Goal: Information Seeking & Learning: Learn about a topic

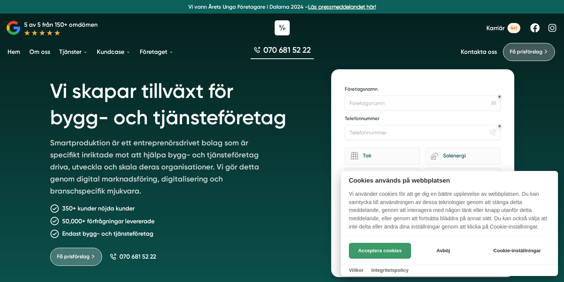
click at [361, 247] on button "Acceptera cookies" at bounding box center [380, 251] width 62 height 16
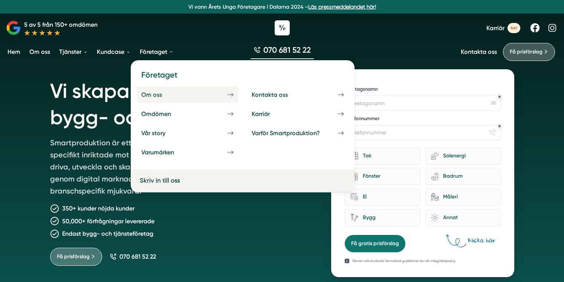
click at [156, 96] on div "Om oss" at bounding box center [160, 94] width 39 height 7
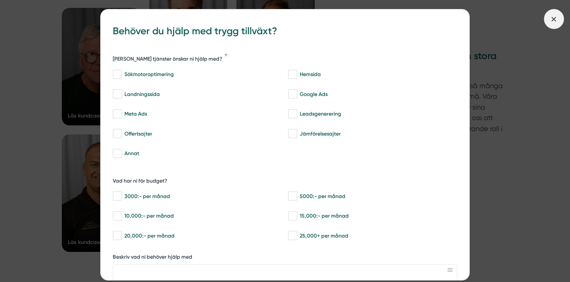
click at [559, 21] on span at bounding box center [554, 19] width 20 height 20
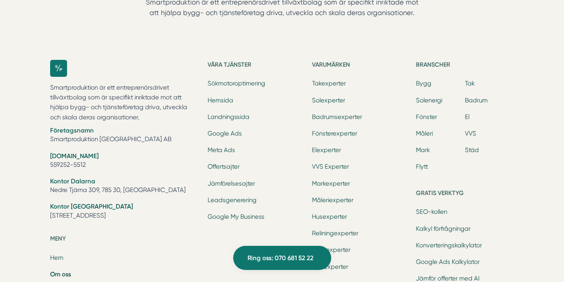
scroll to position [2323, 0]
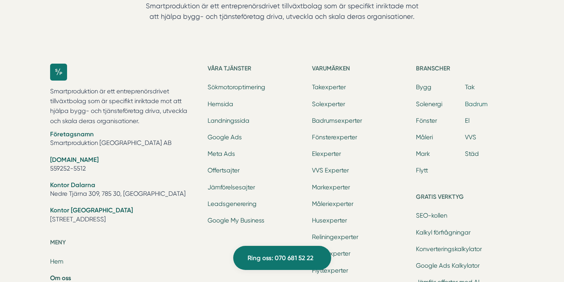
click at [483, 104] on link "Badrum" at bounding box center [476, 104] width 23 height 7
